Goal: Entertainment & Leisure: Consume media (video, audio)

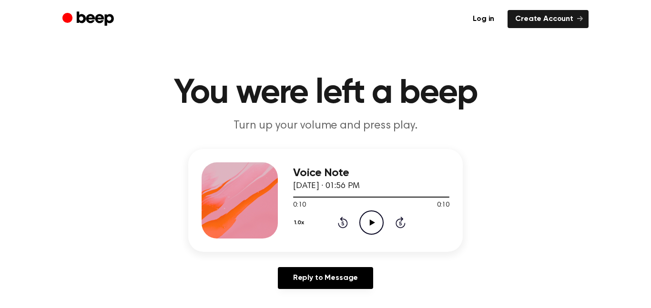
click at [369, 229] on icon "Play Audio" at bounding box center [371, 223] width 24 height 24
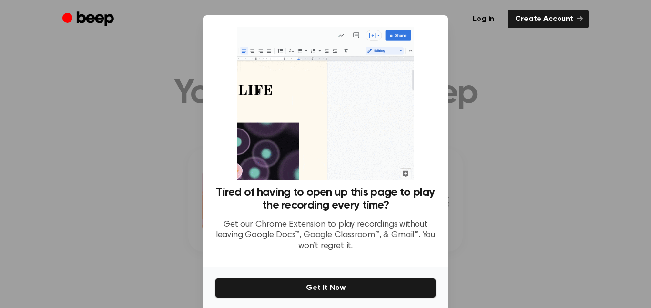
scroll to position [36, 0]
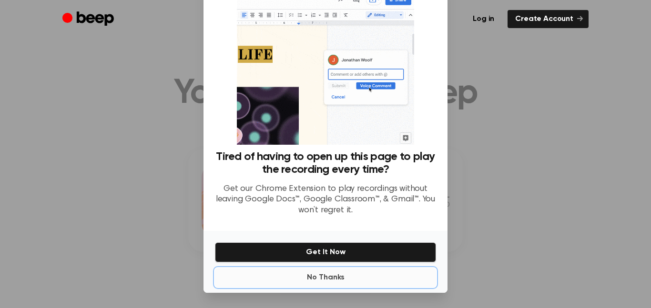
click at [354, 279] on button "No Thanks" at bounding box center [325, 277] width 221 height 19
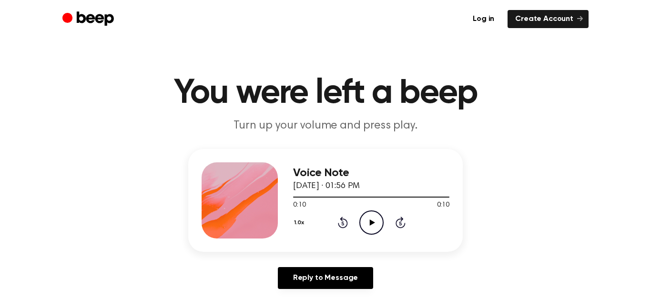
click at [368, 223] on icon "Play Audio" at bounding box center [371, 223] width 24 height 24
click at [365, 223] on icon "Play Audio" at bounding box center [371, 223] width 24 height 24
click at [365, 221] on icon "Play Audio" at bounding box center [371, 223] width 24 height 24
click at [369, 227] on icon "Play Audio" at bounding box center [371, 223] width 24 height 24
click at [381, 221] on icon "Play Audio" at bounding box center [371, 223] width 24 height 24
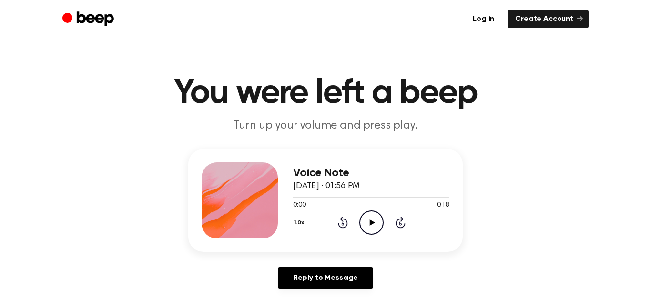
click at [369, 226] on icon "Play Audio" at bounding box center [371, 223] width 24 height 24
click at [368, 225] on icon "Play Audio" at bounding box center [371, 223] width 24 height 24
